Goal: Task Accomplishment & Management: Check status

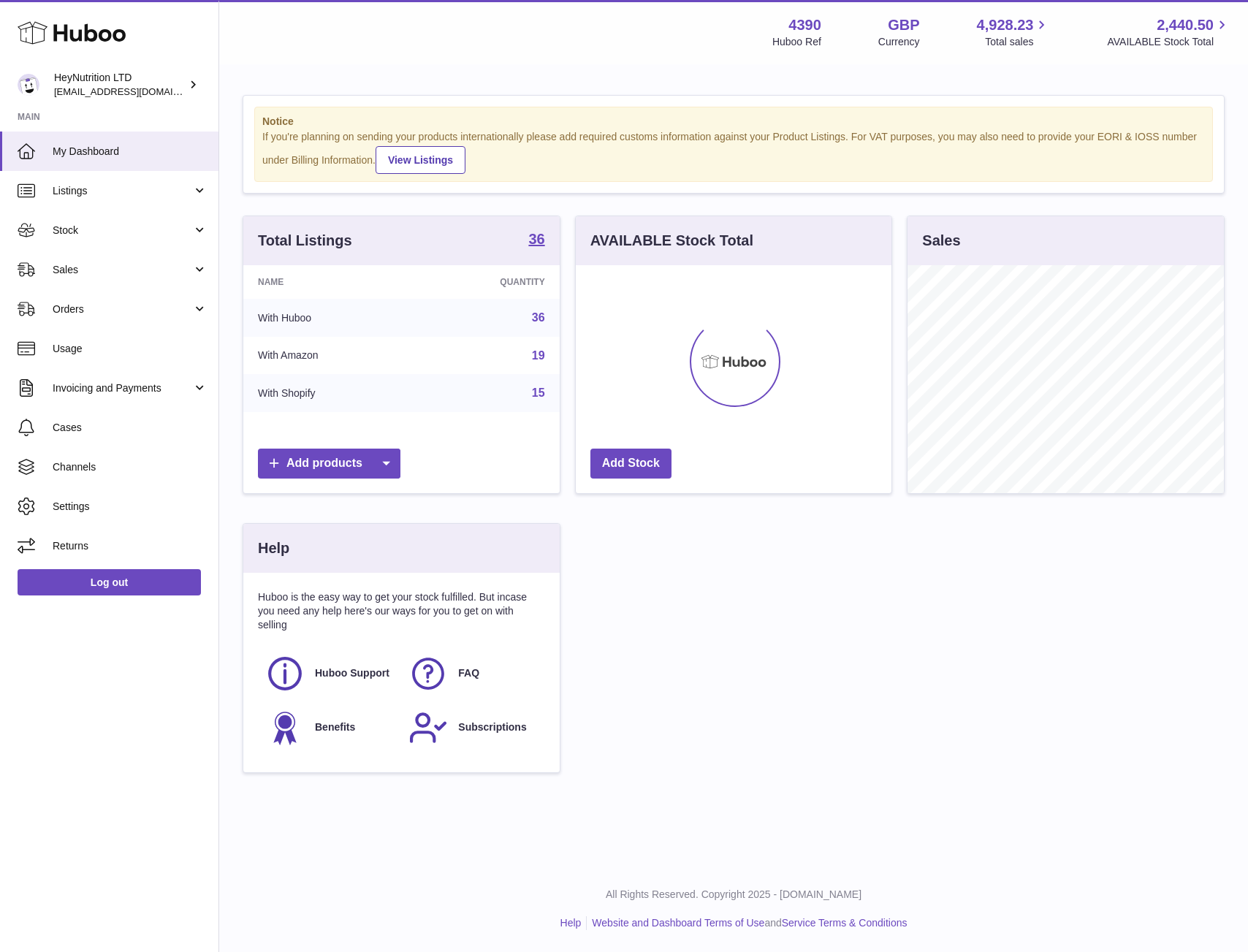
scroll to position [228, 316]
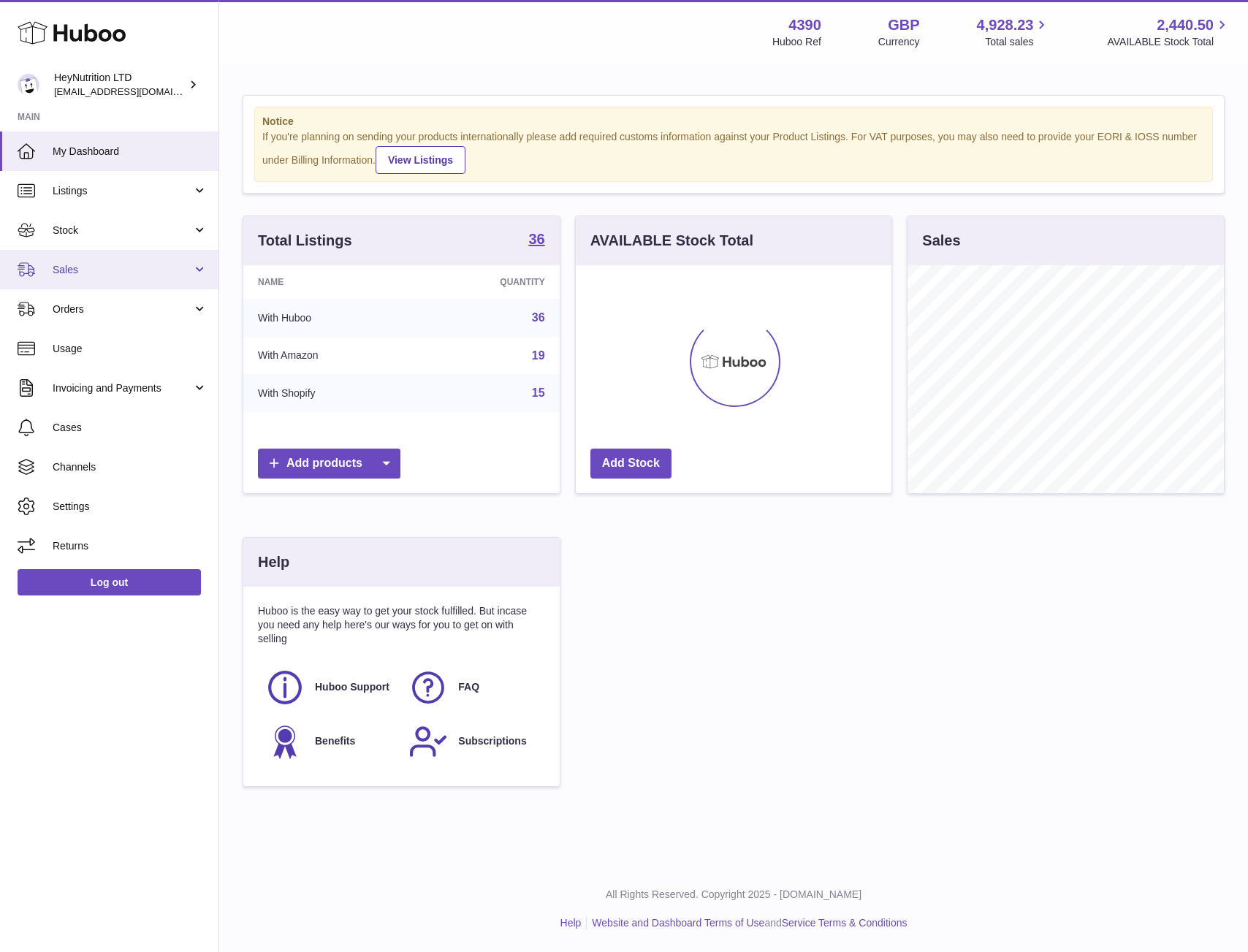
click at [87, 280] on link "Sales" at bounding box center [109, 269] width 218 height 40
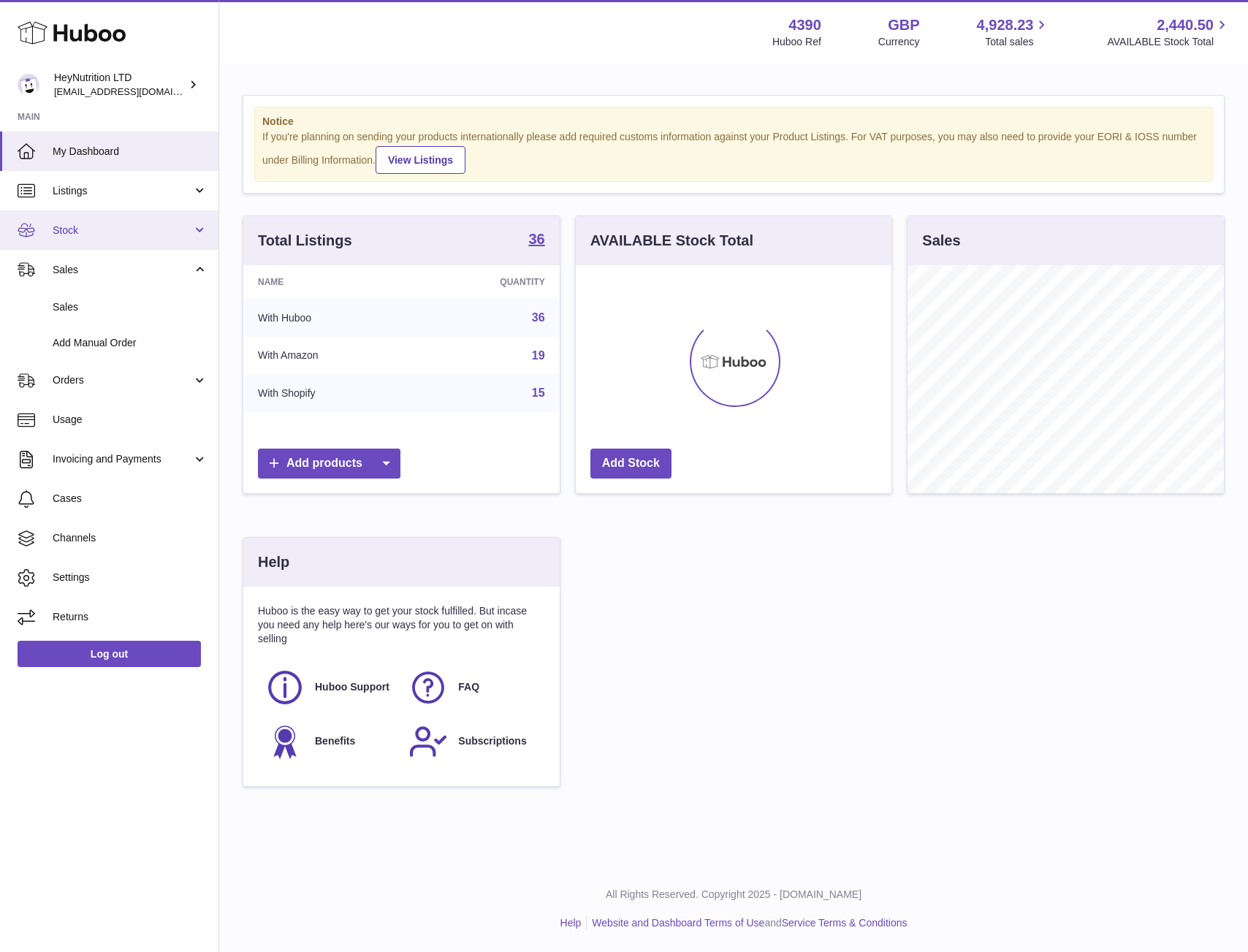
click at [87, 243] on link "Stock" at bounding box center [109, 229] width 218 height 40
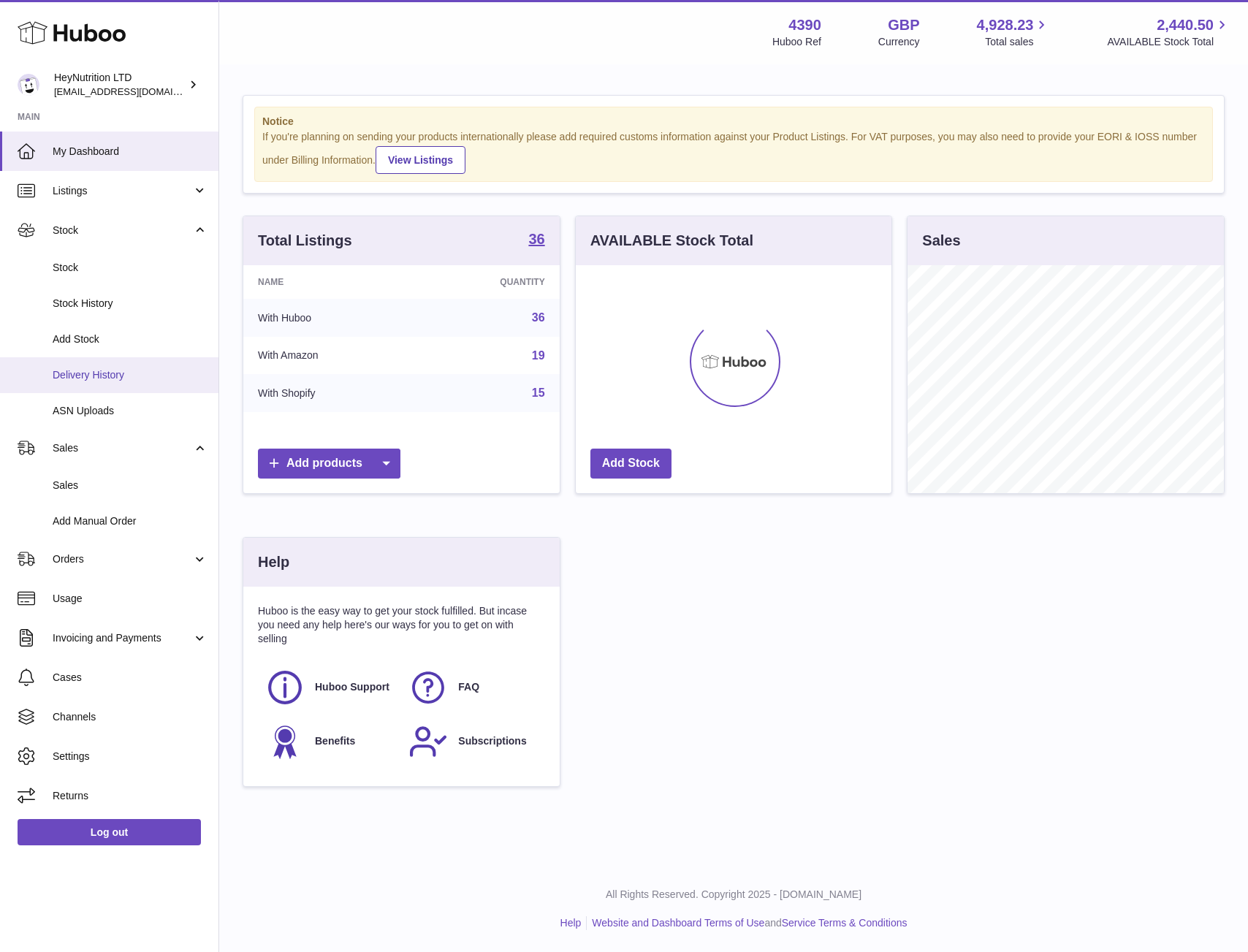
click at [109, 383] on link "Delivery History" at bounding box center [109, 374] width 218 height 36
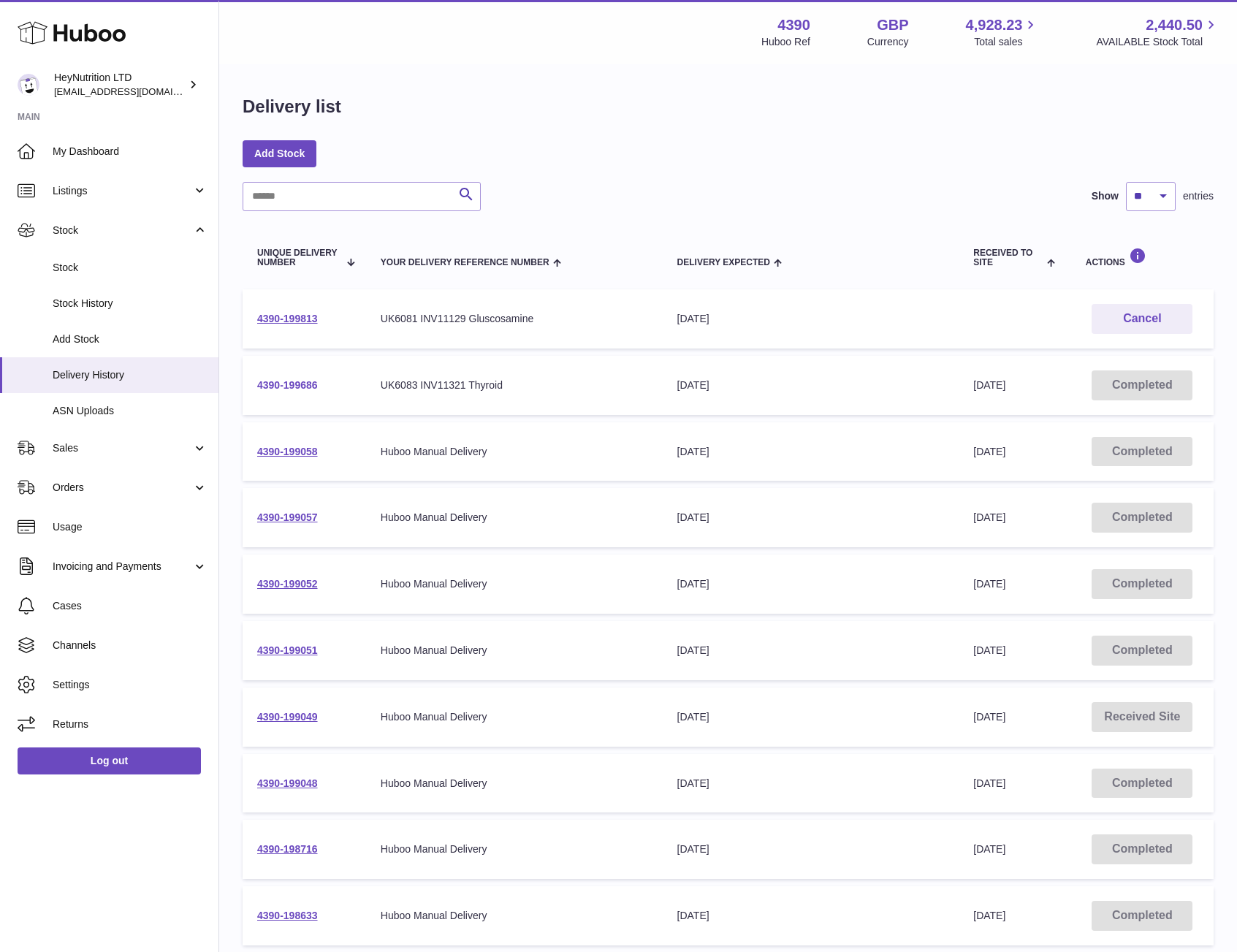
click at [281, 384] on link "4390-199686" at bounding box center [287, 384] width 61 height 11
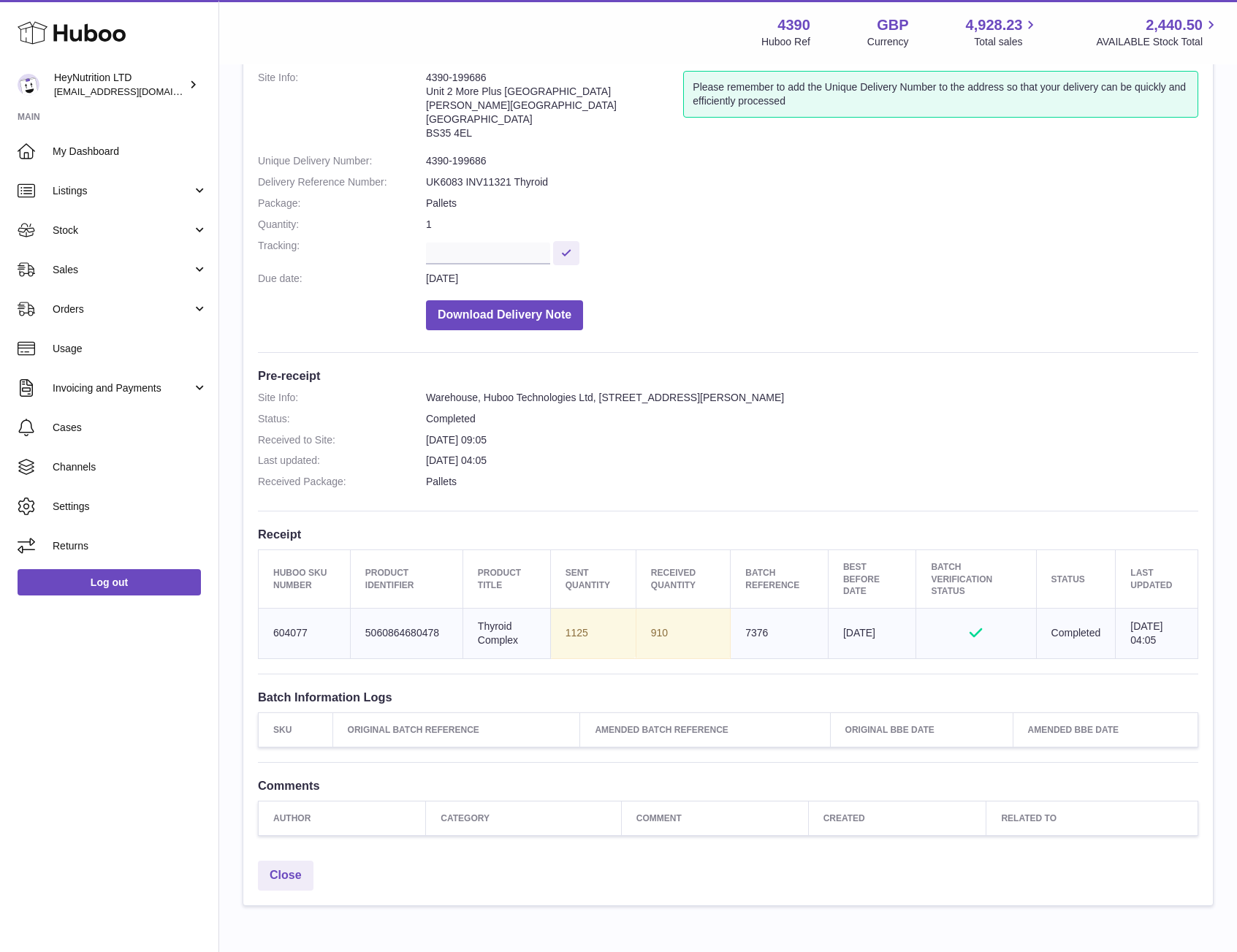
scroll to position [159, 0]
